Goal: Transaction & Acquisition: Download file/media

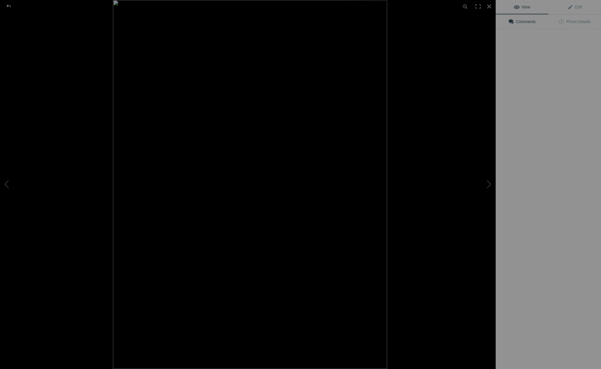
click at [215, 95] on img at bounding box center [250, 184] width 274 height 369
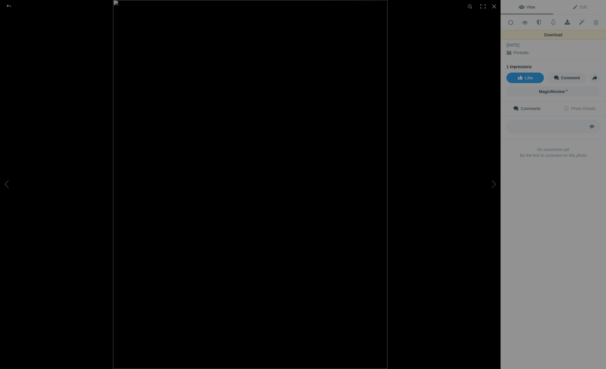
click at [437, 22] on span at bounding box center [567, 23] width 14 height 6
click at [437, 23] on span at bounding box center [567, 23] width 14 height 6
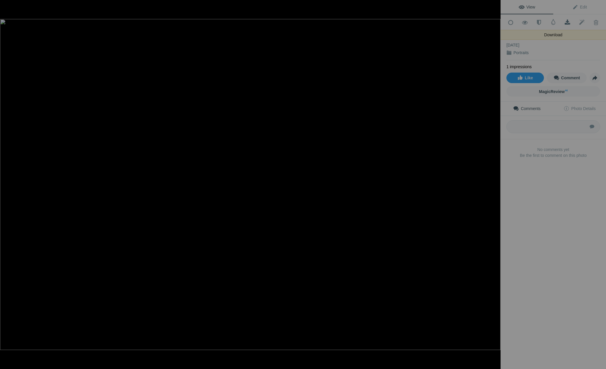
click at [437, 23] on span at bounding box center [567, 23] width 14 height 6
click at [437, 22] on span at bounding box center [567, 23] width 14 height 6
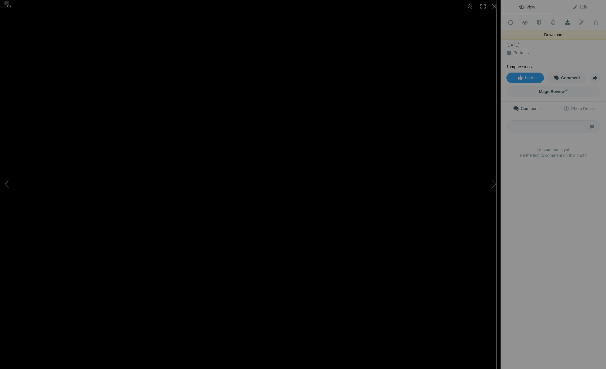
click at [437, 23] on span at bounding box center [567, 23] width 14 height 6
click at [437, 22] on span at bounding box center [567, 23] width 14 height 6
click at [437, 24] on span at bounding box center [567, 23] width 14 height 6
click at [437, 21] on span at bounding box center [567, 23] width 14 height 6
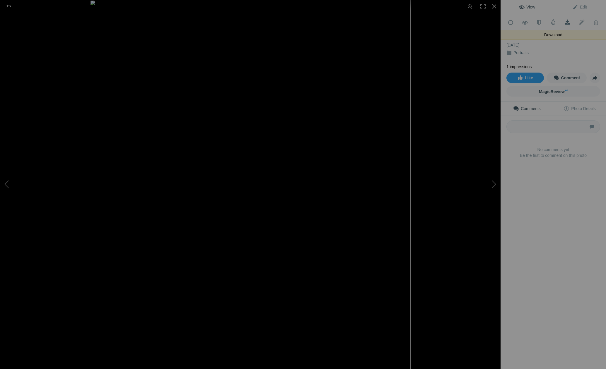
click at [437, 20] on span at bounding box center [567, 23] width 14 height 6
